Goal: Task Accomplishment & Management: Use online tool/utility

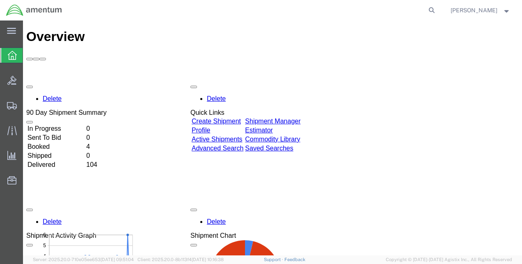
click at [73, 81] on div "Delete 90 Day Shipment Summary In Progress 0 Sent To Bid 0 Booked 4 Shipped 0 D…" at bounding box center [272, 265] width 492 height 369
click at [57, 125] on td "In Progress" at bounding box center [56, 129] width 58 height 8
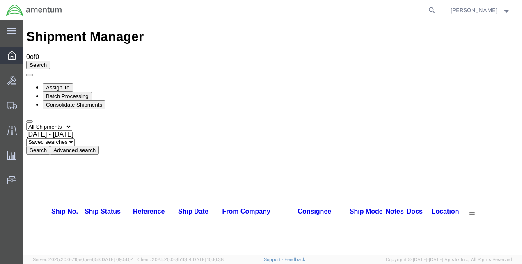
click at [10, 56] on icon at bounding box center [11, 55] width 9 height 9
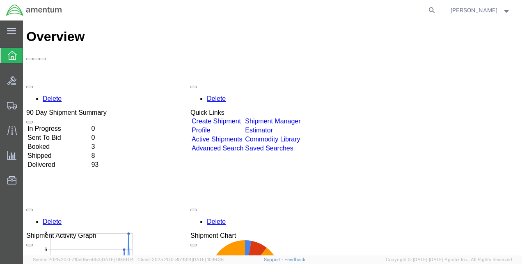
click at [61, 125] on td "In Progress" at bounding box center [58, 129] width 63 height 8
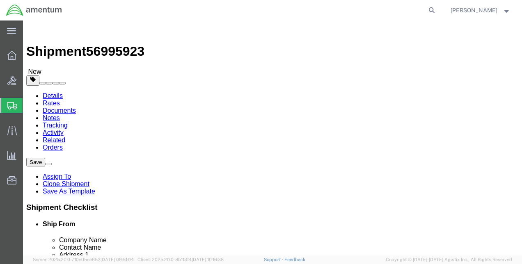
select select "42675"
select select
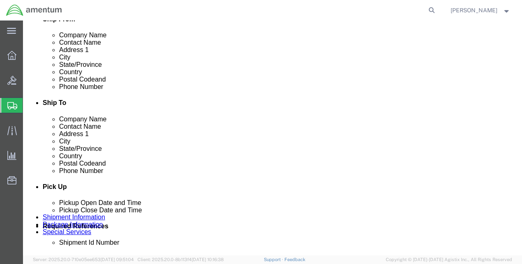
scroll to position [328, 0]
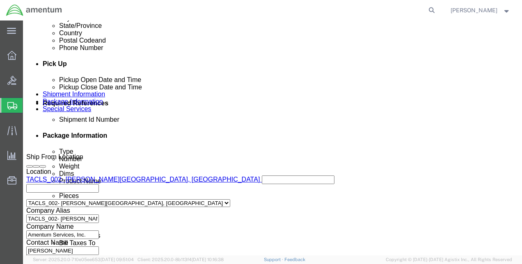
click button "Rate Shipment"
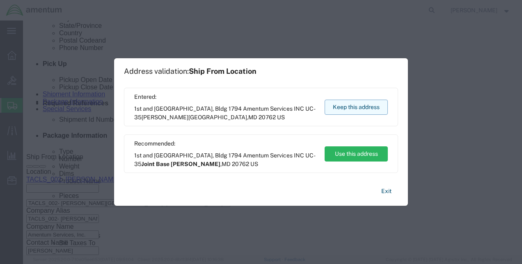
click at [343, 107] on button "Keep this address" at bounding box center [356, 107] width 63 height 15
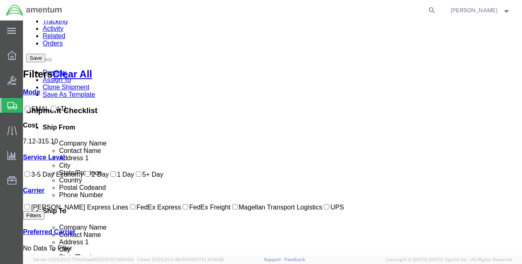
scroll to position [67, 0]
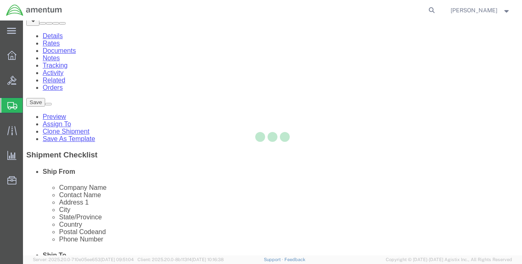
scroll to position [0, 0]
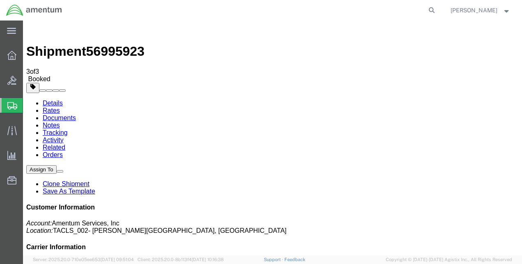
drag, startPoint x: 406, startPoint y: 284, endPoint x: 324, endPoint y: 191, distance: 124.7
click at [10, 53] on icon at bounding box center [11, 55] width 9 height 9
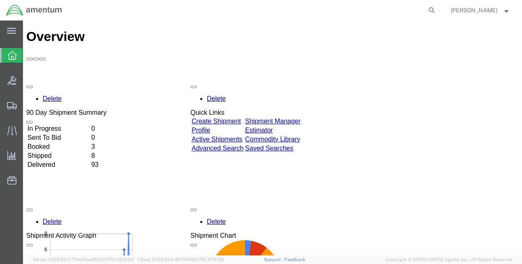
click at [66, 125] on td "In Progress" at bounding box center [58, 129] width 63 height 8
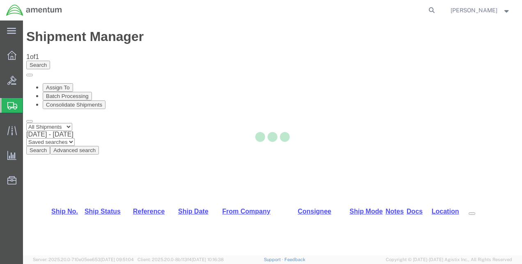
select select "42675"
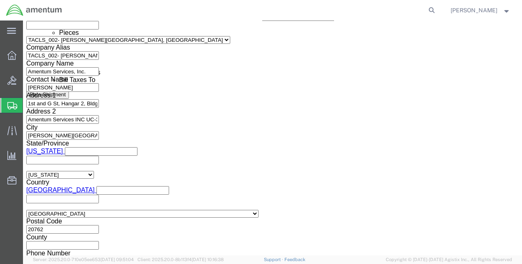
scroll to position [492, 0]
click button "Rate Shipment"
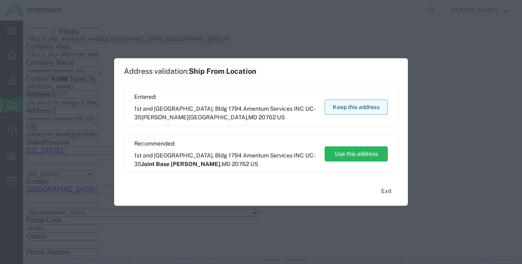
click at [349, 103] on button "Keep this address" at bounding box center [356, 107] width 63 height 15
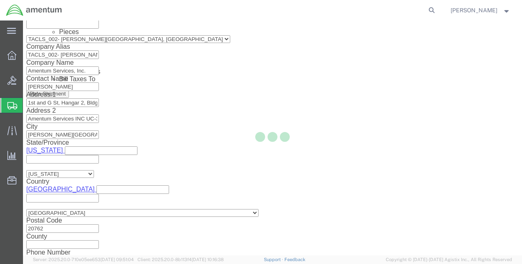
select select "42675"
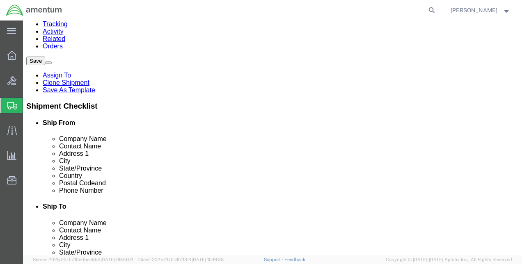
scroll to position [153, 0]
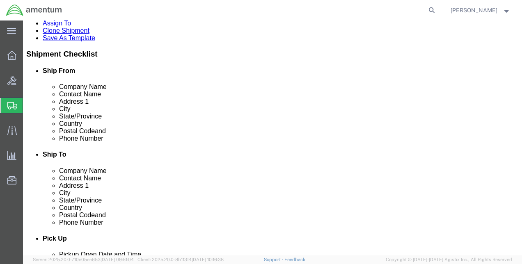
click input "404.767.5800"
type input "[PHONE_NUMBER]"
click div "Shipment Notification"
click button "Rate Shipment"
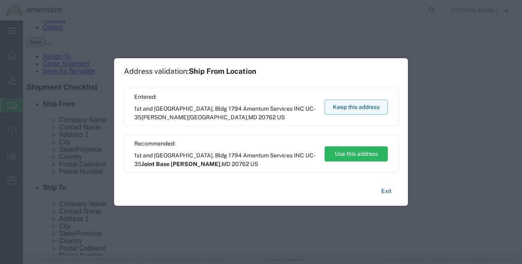
click at [361, 107] on button "Keep this address" at bounding box center [356, 107] width 63 height 15
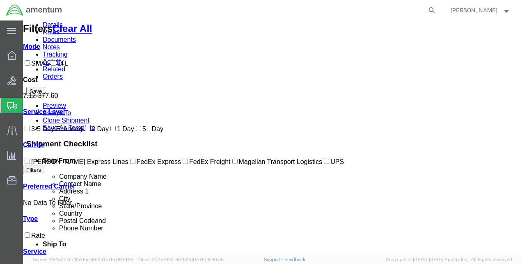
scroll to position [82, 0]
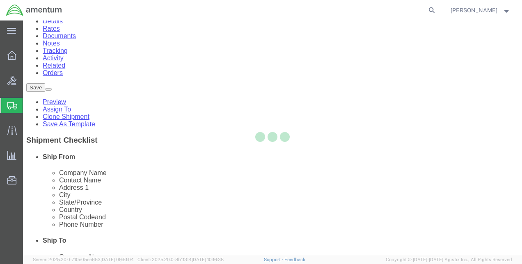
scroll to position [0, 0]
